Goal: Information Seeking & Learning: Check status

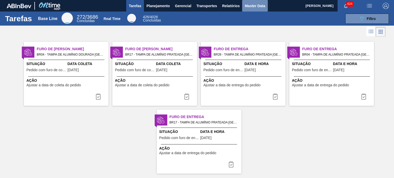
click at [252, 5] on span "Master Data" at bounding box center [255, 6] width 20 height 6
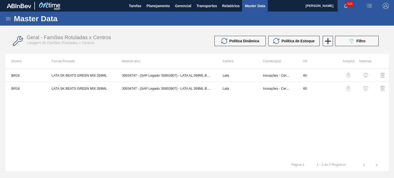
drag, startPoint x: 186, startPoint y: 34, endPoint x: 176, endPoint y: 24, distance: 14.0
click at [185, 34] on div "Geral - Famílias Rotuladas x Centros Listagem de Famílias Rotuladas x Centros P…" at bounding box center [197, 41] width 384 height 19
click at [157, 6] on span "Planejamento" at bounding box center [157, 6] width 23 height 6
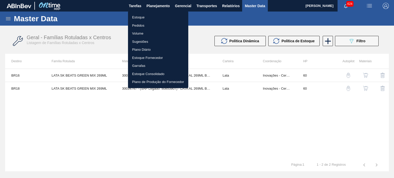
click at [199, 12] on div at bounding box center [197, 89] width 394 height 178
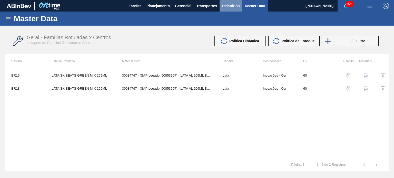
click at [230, 7] on span "Relatórios" at bounding box center [230, 6] width 17 height 6
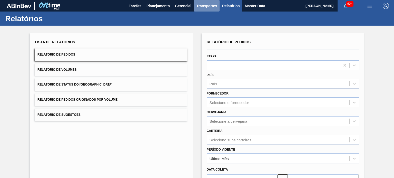
click at [206, 7] on span "Transportes" at bounding box center [206, 6] width 21 height 6
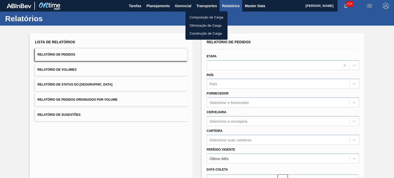
click at [187, 7] on div at bounding box center [197, 89] width 394 height 178
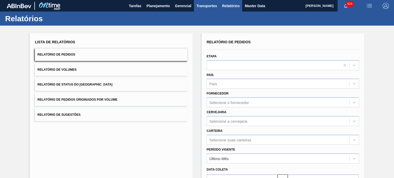
click at [204, 6] on span "Transportes" at bounding box center [206, 6] width 21 height 6
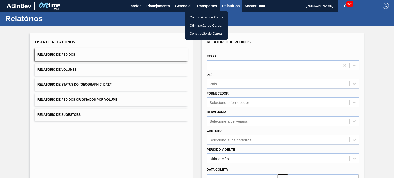
click at [183, 6] on div at bounding box center [197, 89] width 394 height 178
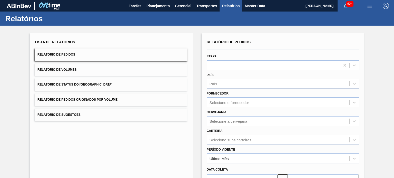
click at [182, 7] on span "Gerencial" at bounding box center [183, 6] width 16 height 6
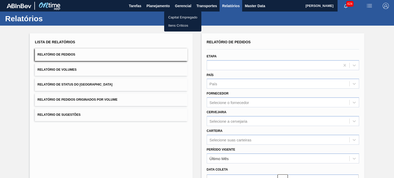
click at [156, 12] on div at bounding box center [197, 89] width 394 height 178
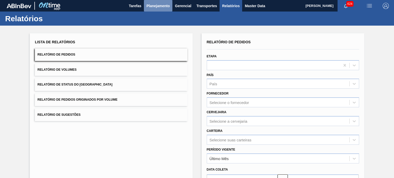
click at [156, 6] on span "Planejamento" at bounding box center [157, 6] width 23 height 6
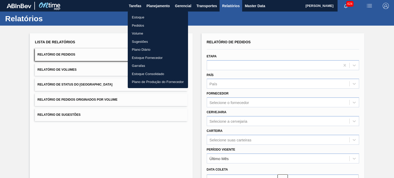
click at [113, 17] on div at bounding box center [197, 89] width 394 height 178
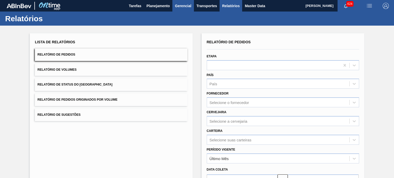
click at [185, 8] on span "Gerencial" at bounding box center [183, 6] width 16 height 6
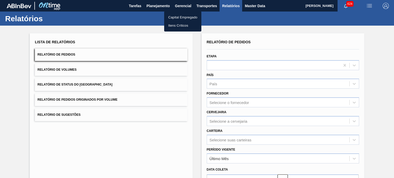
click at [161, 9] on div at bounding box center [197, 89] width 394 height 178
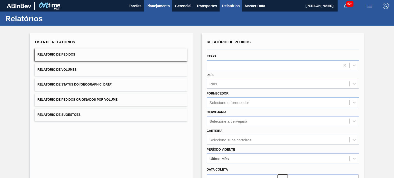
click at [160, 8] on span "Planejamento" at bounding box center [157, 6] width 23 height 6
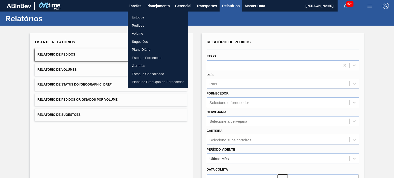
click at [204, 13] on div at bounding box center [197, 89] width 394 height 178
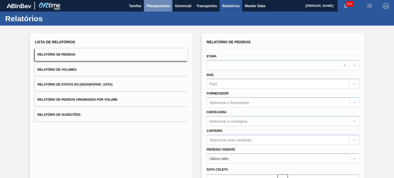
click at [163, 5] on span "Planejamento" at bounding box center [157, 6] width 23 height 6
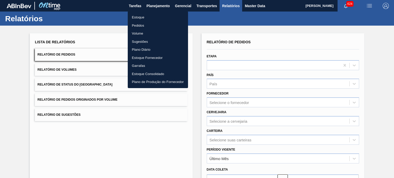
click at [141, 16] on li "Estoque" at bounding box center [158, 17] width 60 height 8
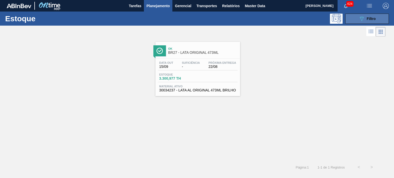
click at [369, 17] on span "Filtro" at bounding box center [371, 19] width 9 height 4
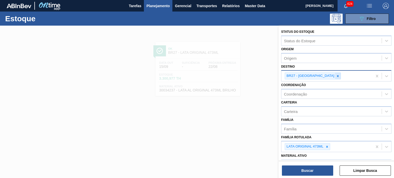
click at [335, 76] on div at bounding box center [338, 76] width 6 height 6
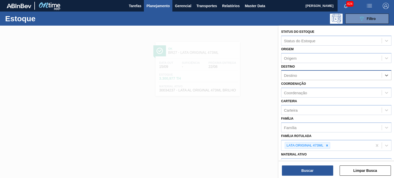
click at [322, 76] on div "Destino" at bounding box center [331, 75] width 100 height 7
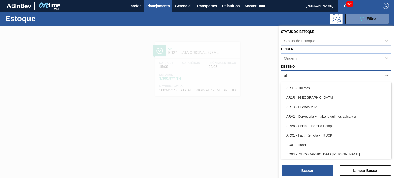
type input "ube"
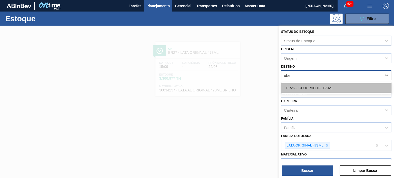
click at [312, 89] on div "BR26 - [GEOGRAPHIC_DATA]" at bounding box center [336, 87] width 110 height 9
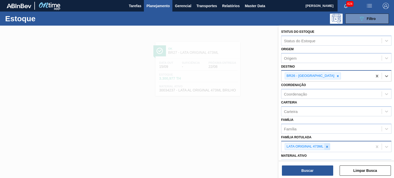
click at [325, 146] on icon at bounding box center [327, 147] width 4 height 4
type Rotulada "lata ori"
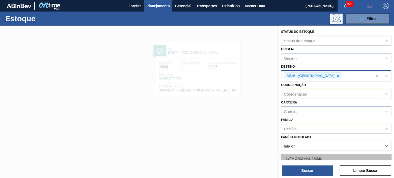
click at [324, 154] on div "LATA ORIGINAL 269ML" at bounding box center [336, 158] width 110 height 9
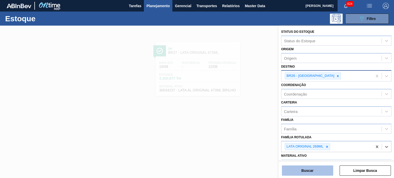
click at [310, 170] on button "Buscar" at bounding box center [307, 171] width 51 height 10
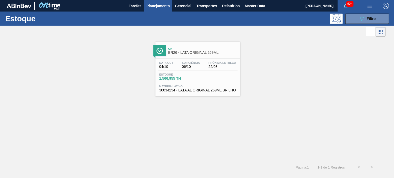
click at [182, 49] on span "Ok" at bounding box center [202, 48] width 69 height 3
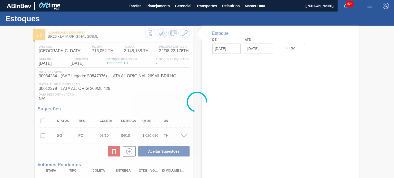
type input "[DATE]"
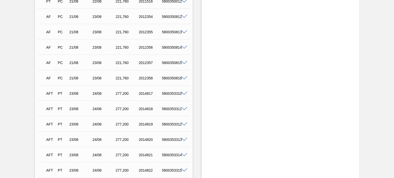
scroll to position [1024, 0]
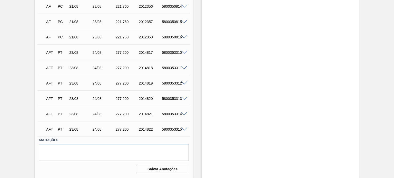
click at [186, 51] on span at bounding box center [184, 53] width 6 height 4
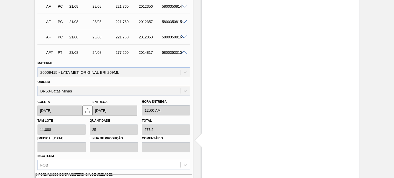
click at [186, 51] on span at bounding box center [184, 53] width 6 height 4
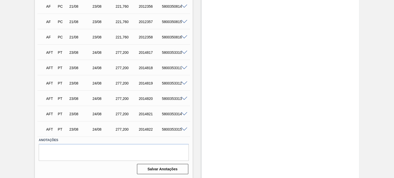
click at [185, 71] on div "AFT PT 23/08 24/08 277,[PHONE_NUMBER] 5800353311" at bounding box center [113, 67] width 152 height 13
click at [184, 68] on span at bounding box center [184, 68] width 6 height 4
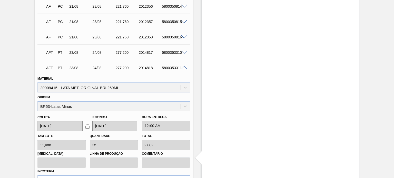
click at [183, 66] on span at bounding box center [184, 68] width 6 height 4
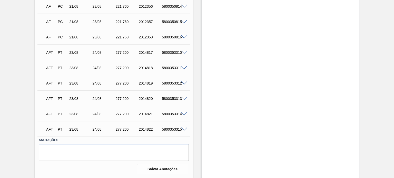
click at [167, 52] on div "5800353310" at bounding box center [173, 53] width 25 height 4
copy div "5800353310"
click at [172, 68] on div "5800353311" at bounding box center [173, 68] width 25 height 4
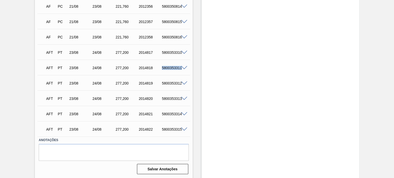
copy div "5800353311"
click at [169, 82] on div "5800353312" at bounding box center [173, 83] width 25 height 4
copy div "5800353312"
click at [170, 97] on div "5800353313" at bounding box center [173, 99] width 25 height 4
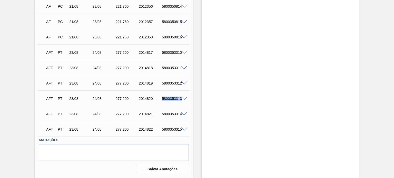
click at [170, 97] on div "5800353313" at bounding box center [173, 99] width 25 height 4
copy div "5800353313"
click at [170, 114] on div "5800353314" at bounding box center [173, 114] width 25 height 4
copy div "5800353314"
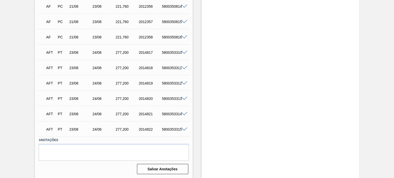
click at [173, 129] on div "5800353315" at bounding box center [173, 129] width 25 height 4
copy div "5800353315"
